Goal: Task Accomplishment & Management: Manage account settings

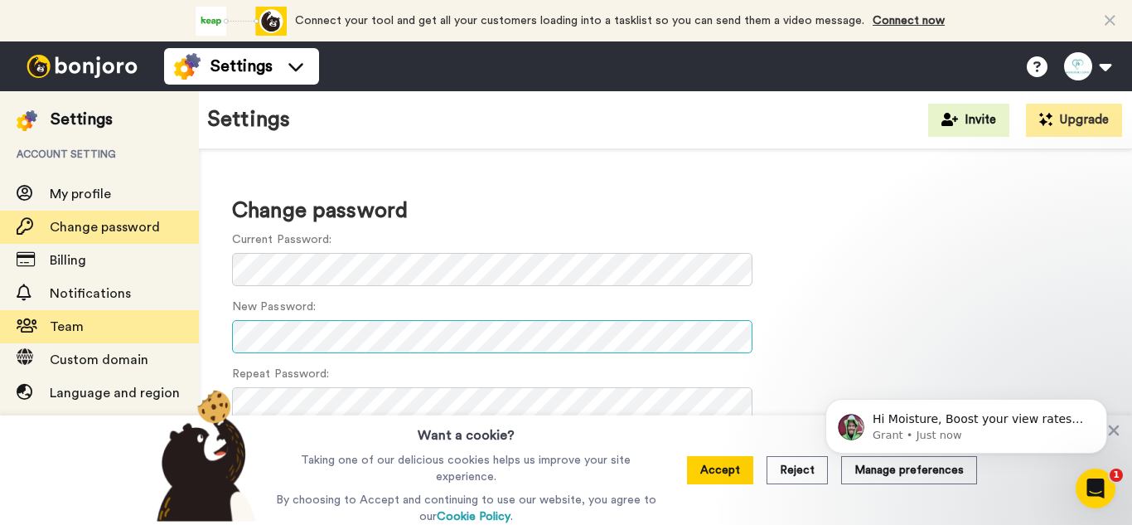
click at [167, 323] on div "Settings Account setting My profile Change password Billing Notifications Team …" at bounding box center [566, 308] width 1132 height 434
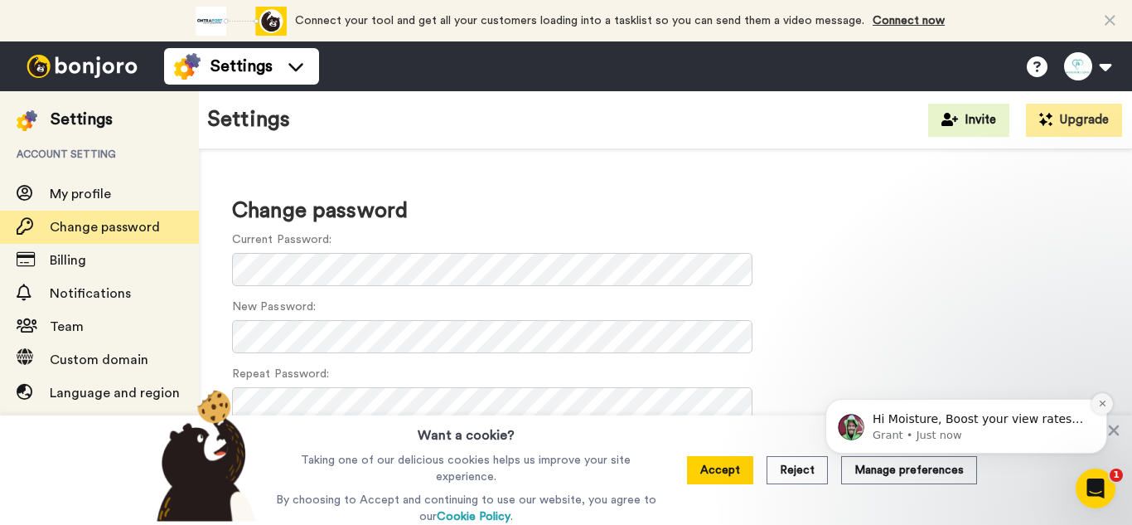
click at [1099, 403] on icon "Dismiss notification" at bounding box center [1102, 403] width 9 height 9
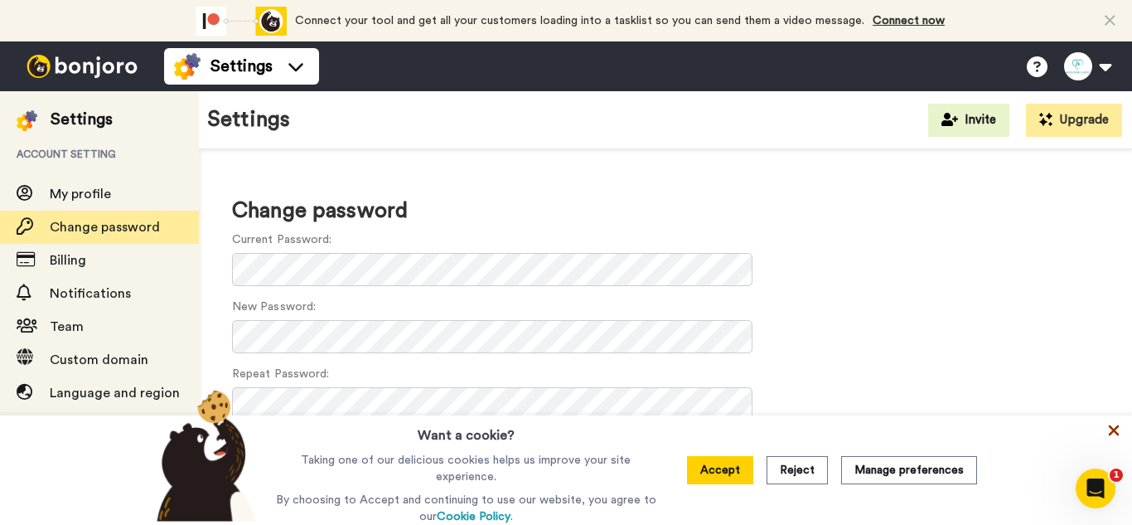
click at [1117, 433] on icon at bounding box center [1114, 430] width 17 height 17
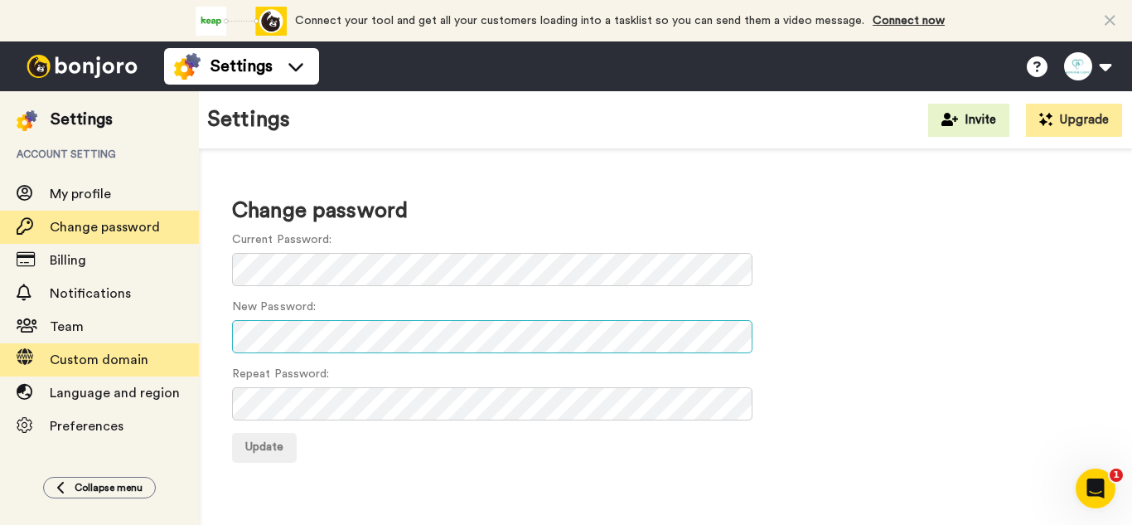
click at [26, 356] on div "Settings Account setting My profile Change password Billing Notifications Team …" at bounding box center [566, 308] width 1132 height 434
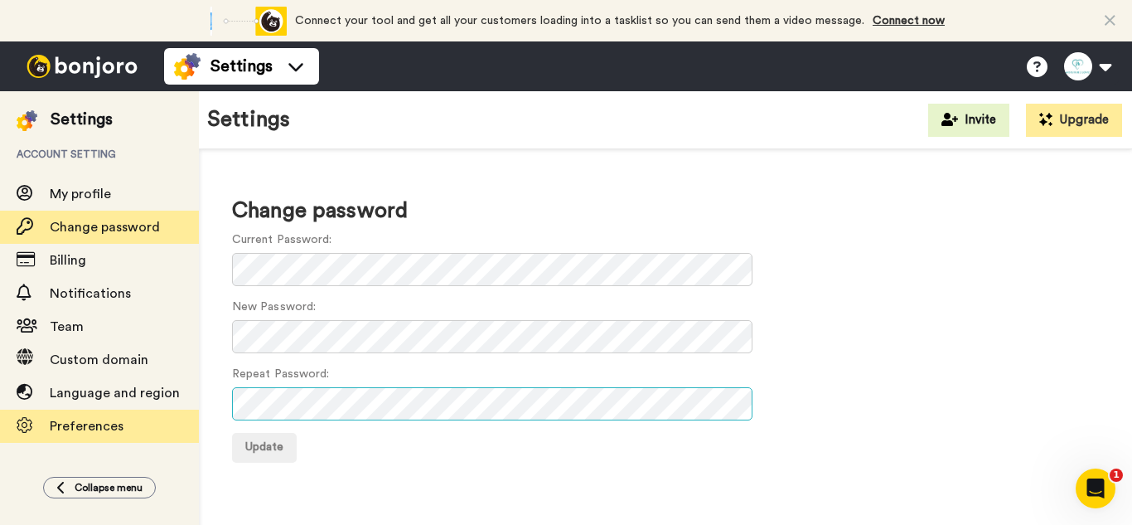
click at [22, 427] on div "Settings Account setting My profile Change password Billing Notifications Team …" at bounding box center [566, 308] width 1132 height 434
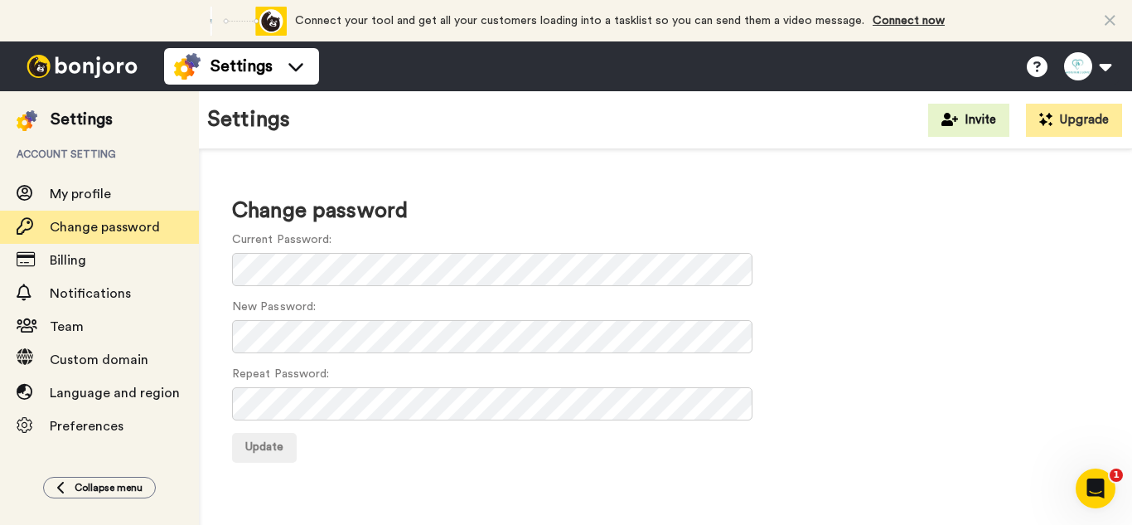
click at [920, 359] on form "Current Password: New Password: Repeat Password: Update" at bounding box center [665, 346] width 867 height 231
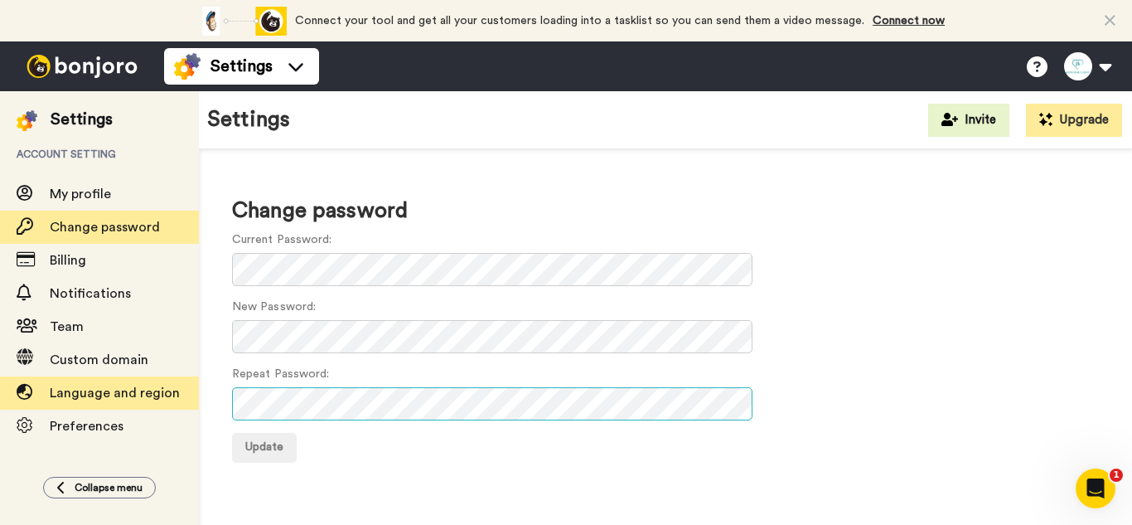
click at [0, 379] on div "Settings Account setting My profile Change password Billing Notifications Team …" at bounding box center [566, 308] width 1132 height 434
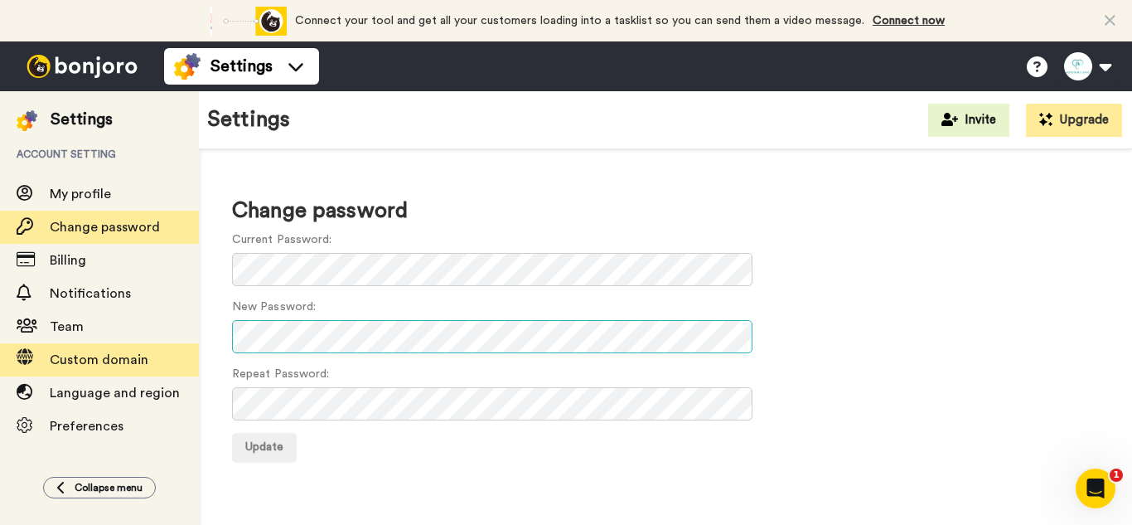
click at [89, 361] on div "Settings Account setting My profile Change password Billing Notifications Team …" at bounding box center [566, 308] width 1132 height 434
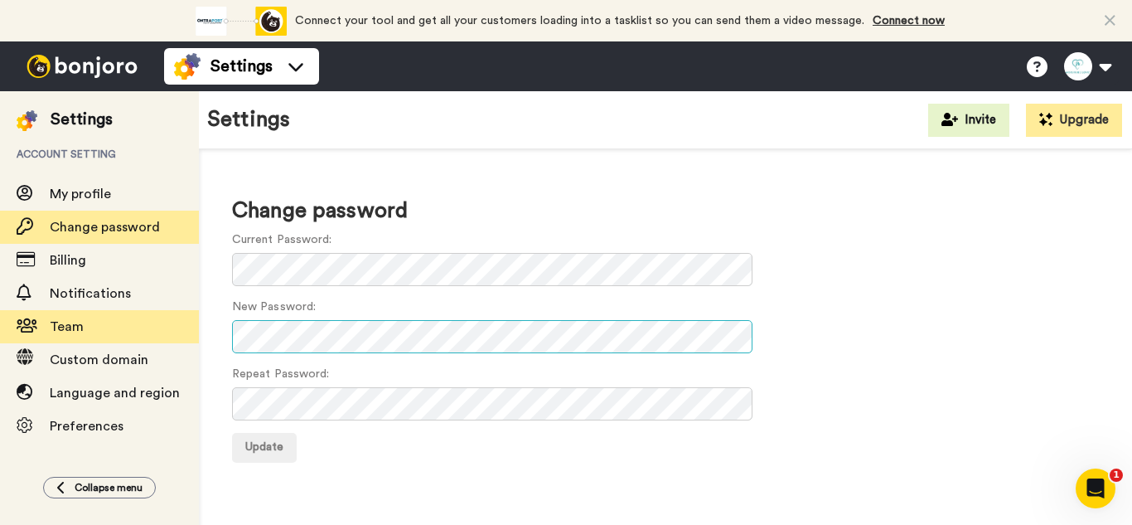
click at [101, 332] on div "Settings Account setting My profile Change password Billing Notifications Team …" at bounding box center [566, 308] width 1132 height 434
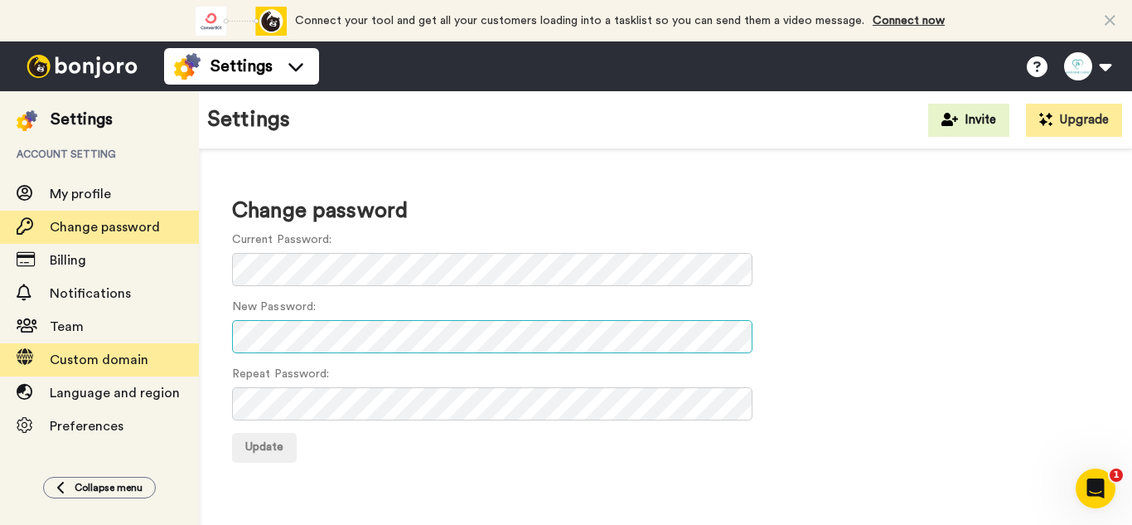
click at [169, 352] on div "Settings Account setting My profile Change password Billing Notifications Team …" at bounding box center [566, 308] width 1132 height 434
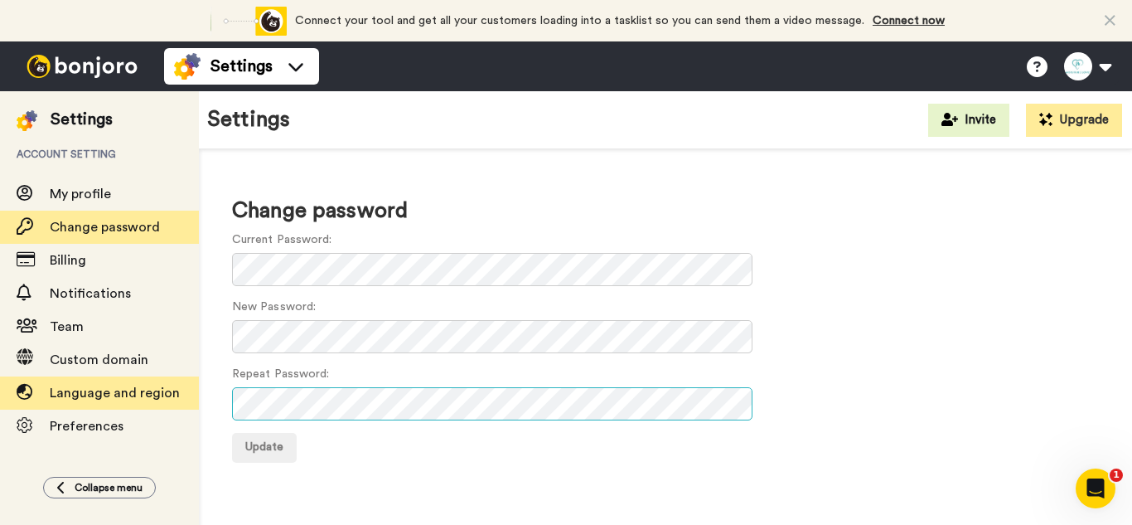
click at [144, 395] on div "Settings Account setting My profile Change password Billing Notifications Team …" at bounding box center [566, 308] width 1132 height 434
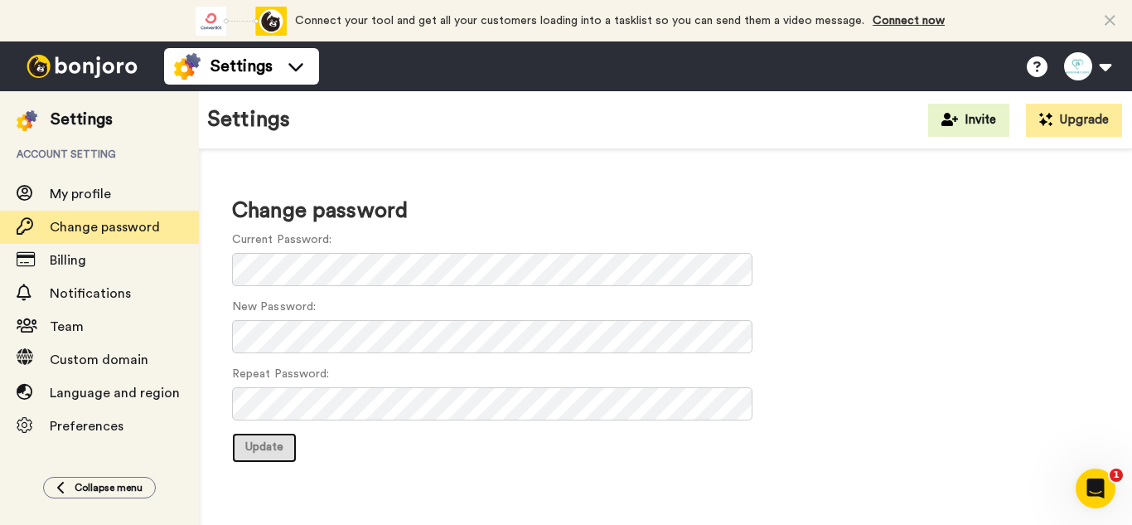
click at [256, 438] on button "Update" at bounding box center [264, 448] width 65 height 30
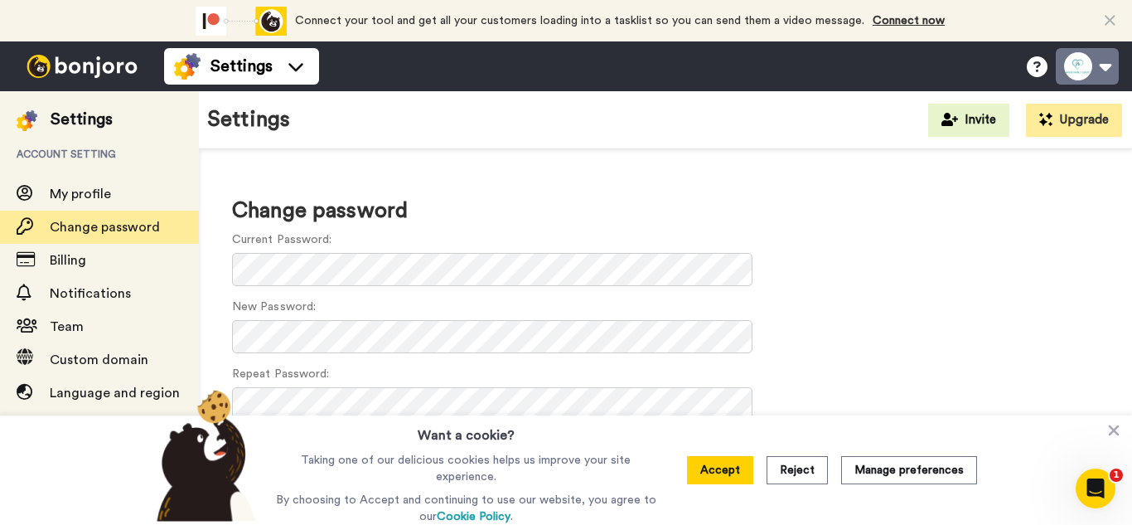
click at [1105, 74] on button at bounding box center [1087, 66] width 63 height 36
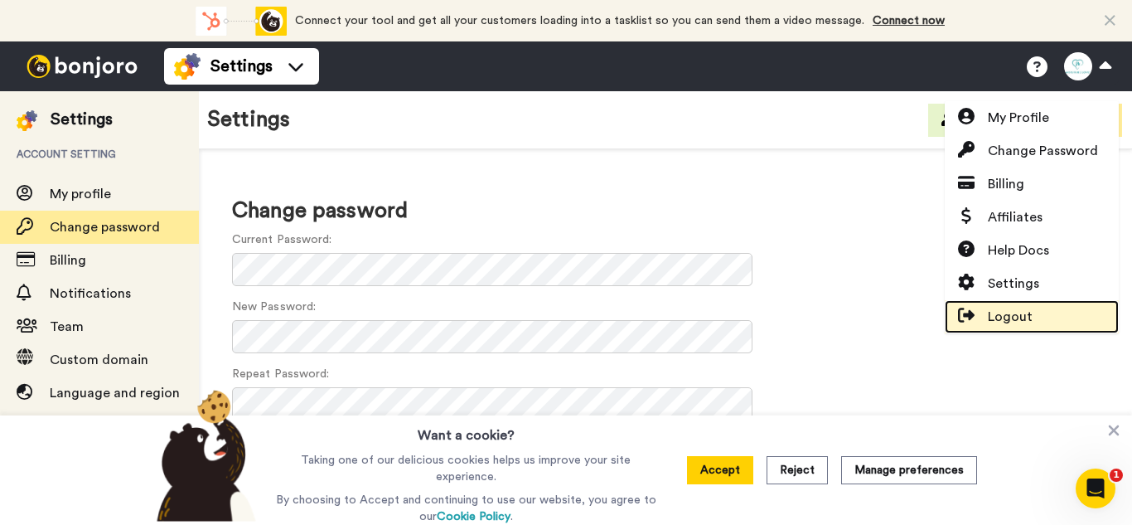
drag, startPoint x: 1006, startPoint y: 321, endPoint x: 1057, endPoint y: 304, distance: 53.2
click at [1057, 304] on link "Logout" at bounding box center [1032, 316] width 174 height 33
